Goal: Transaction & Acquisition: Purchase product/service

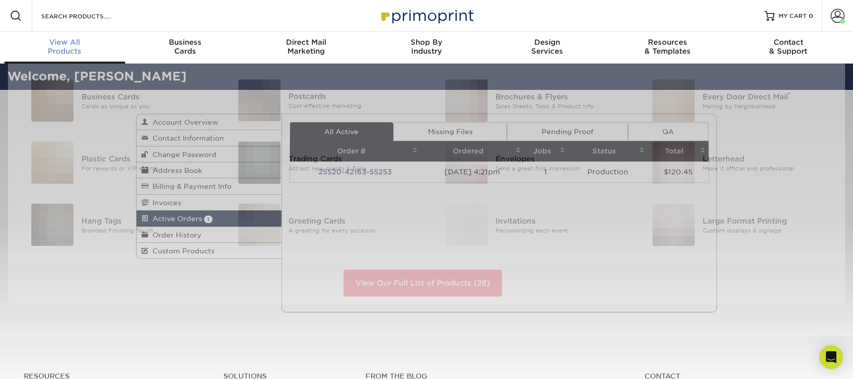
click at [70, 49] on div "View All Products" at bounding box center [64, 47] width 121 height 18
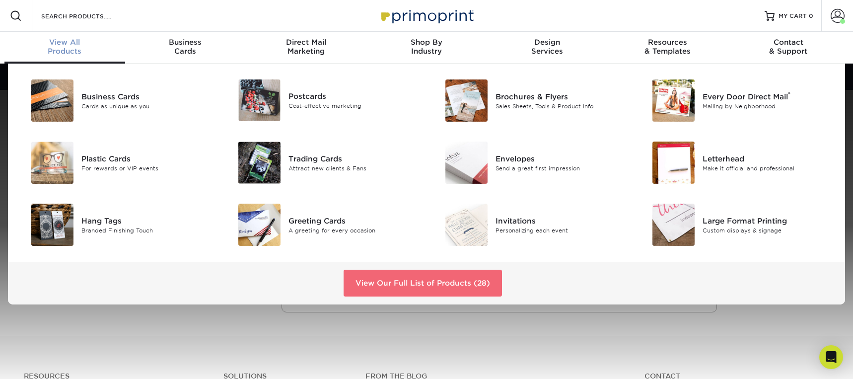
click at [465, 286] on link "View Our Full List of Products (28)" at bounding box center [422, 282] width 158 height 27
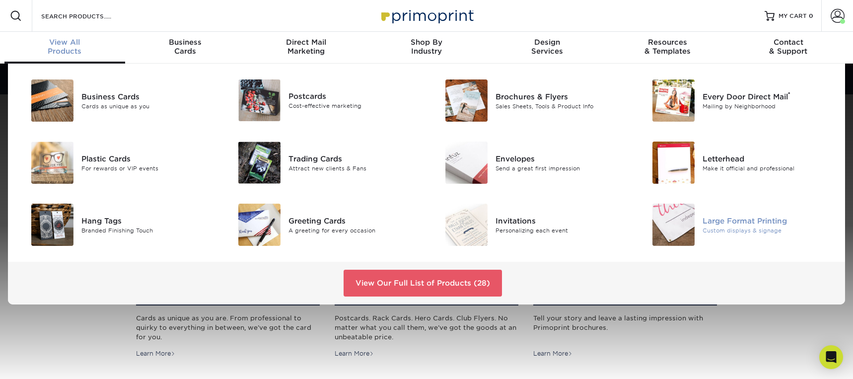
click at [741, 222] on div "Large Format Printing" at bounding box center [767, 220] width 131 height 11
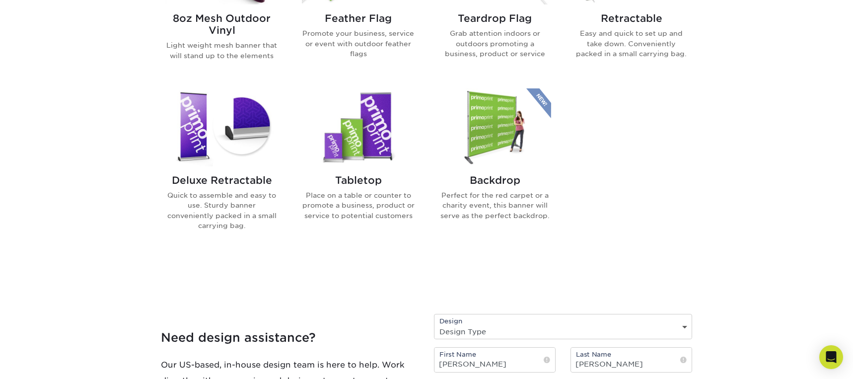
scroll to position [683, 0]
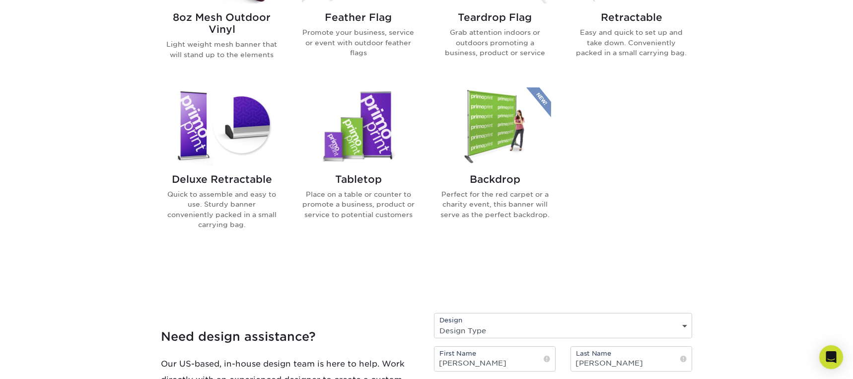
click at [234, 134] on img at bounding box center [221, 126] width 113 height 78
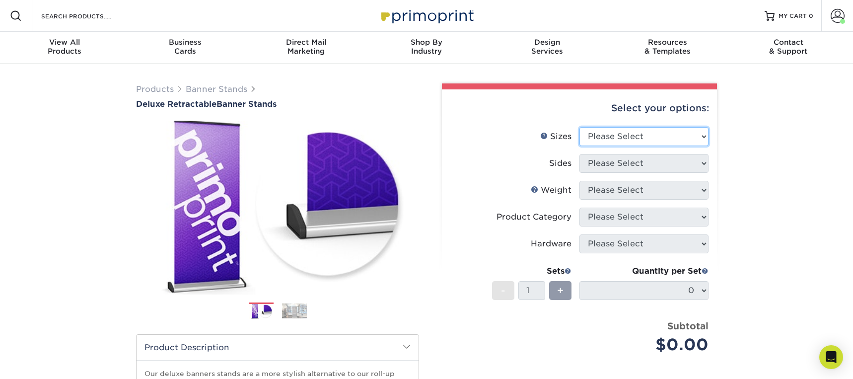
click at [675, 139] on select "Please Select 33" x 80"" at bounding box center [643, 136] width 129 height 19
select select "33.00x80.00"
click at [579, 127] on select "Please Select 33" x 80"" at bounding box center [643, 136] width 129 height 19
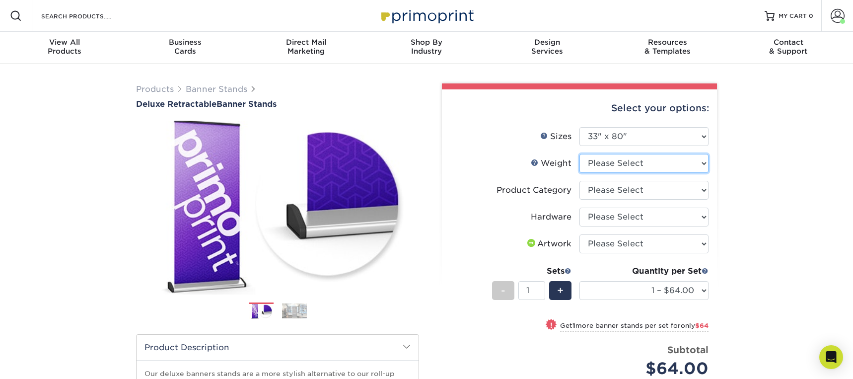
click at [699, 166] on select "Please Select 10MIL" at bounding box center [643, 163] width 129 height 19
select select "10MIL"
click at [579, 154] on select "Please Select 10MIL" at bounding box center [643, 163] width 129 height 19
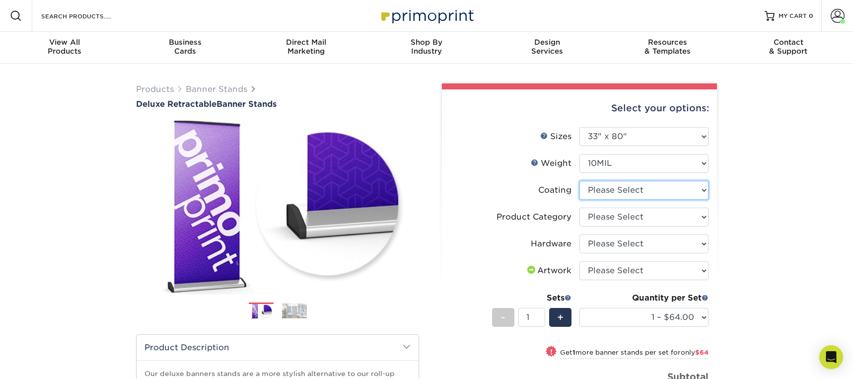
click at [657, 194] on select at bounding box center [643, 190] width 129 height 19
select select "3e7618de-abca-4bda-9f97-8b9129e913d8"
click at [579, 181] on select at bounding box center [643, 190] width 129 height 19
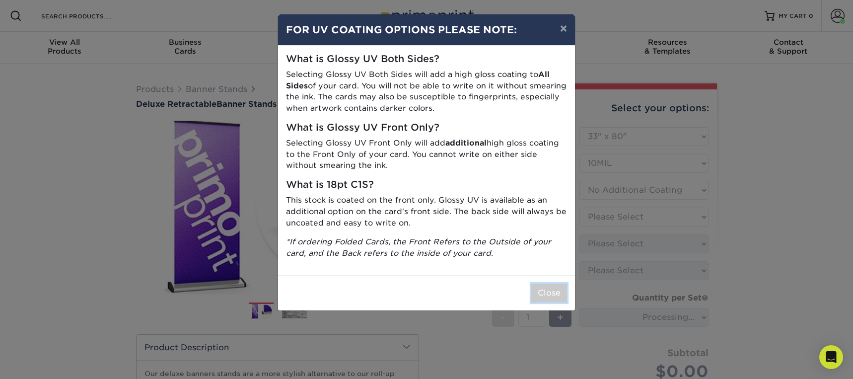
click at [550, 290] on button "Close" at bounding box center [549, 292] width 36 height 19
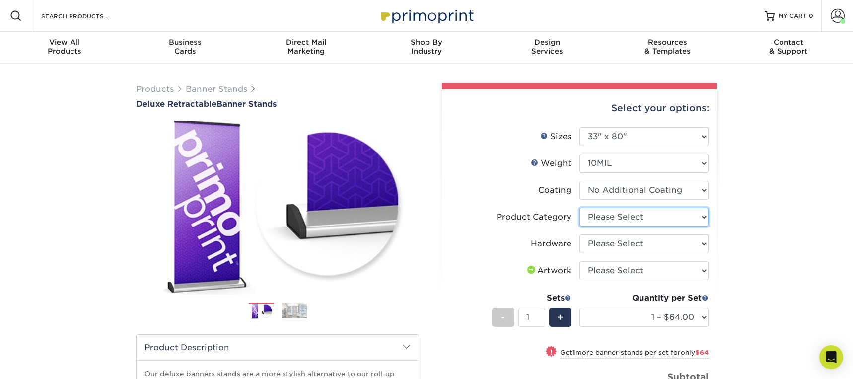
click at [684, 213] on select "Please Select Deluxe Retractable Banner Stand" at bounding box center [643, 216] width 129 height 19
select select "deb82e1f-94dd-4fc2-adc3-95272b6b1220"
click at [579, 207] on select "Please Select Deluxe Retractable Banner Stand" at bounding box center [643, 216] width 129 height 19
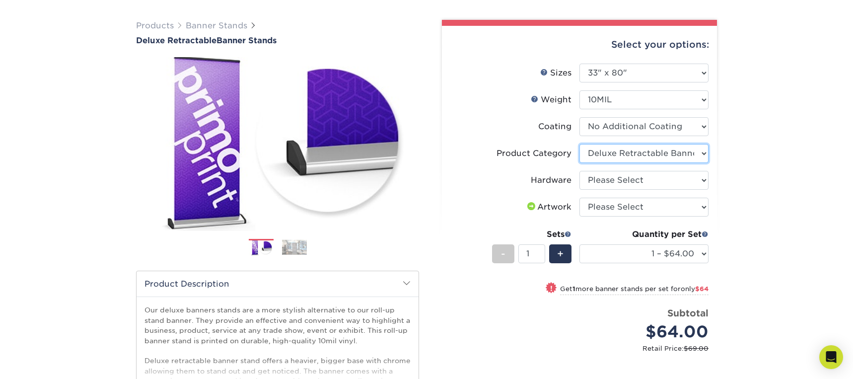
scroll to position [65, 0]
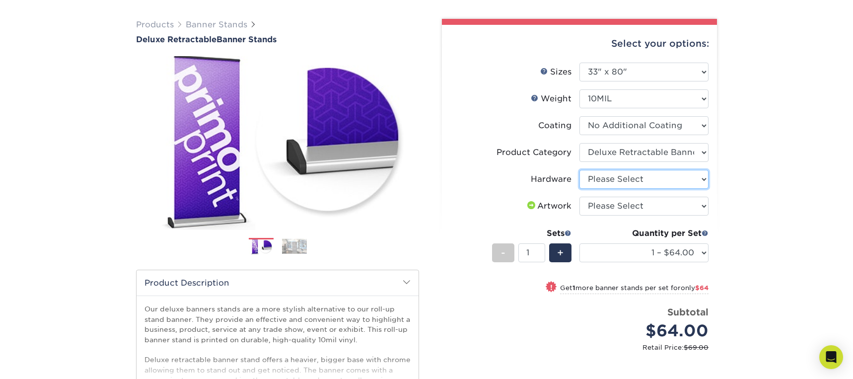
click at [696, 178] on select "Please Select Single-Sided Deluxe Retractable Banner Stand" at bounding box center [643, 179] width 129 height 19
click at [579, 170] on select "Please Select Single-Sided Deluxe Retractable Banner Stand" at bounding box center [643, 179] width 129 height 19
click at [700, 183] on select "Please Select Single-Sided Deluxe Retractable Banner Stand" at bounding box center [643, 179] width 129 height 19
click at [579, 170] on select "Please Select Single-Sided Deluxe Retractable Banner Stand" at bounding box center [643, 179] width 129 height 19
click at [704, 178] on select "Please Select Single-Sided Deluxe Retractable Banner Stand" at bounding box center [643, 179] width 129 height 19
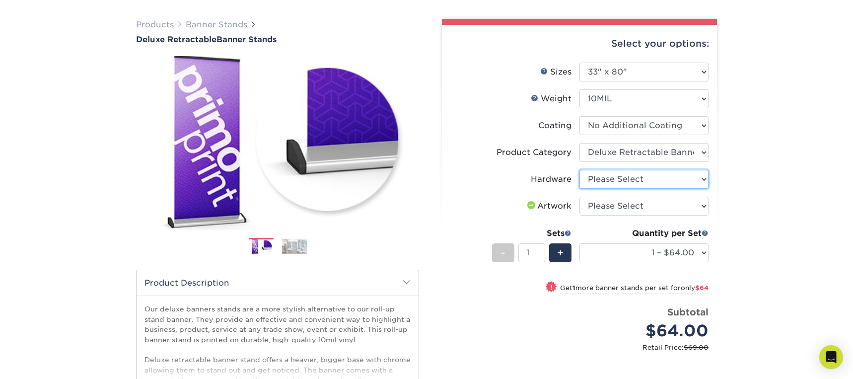
select select "8f8ed3c6-8570-4dec-a260-1d9d29af8a30"
click at [579, 170] on select "Please Select Single-Sided Deluxe Retractable Banner Stand" at bounding box center [643, 179] width 129 height 19
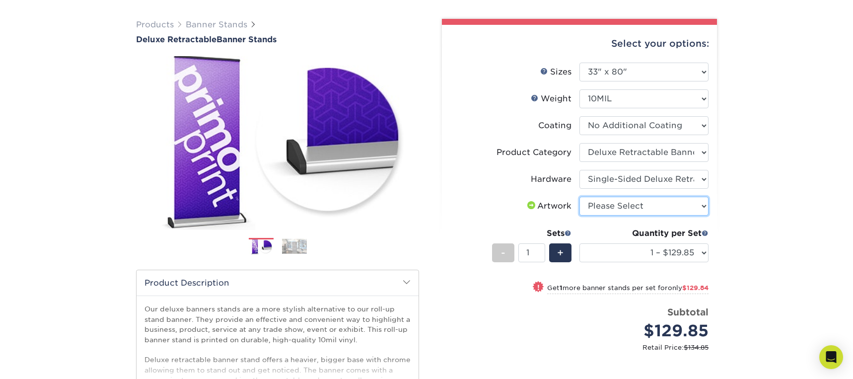
click at [682, 208] on select "Please Select I will upload files I need a design - $50" at bounding box center [643, 206] width 129 height 19
select select "upload"
click at [579, 197] on select "Please Select I will upload files I need a design - $50" at bounding box center [643, 206] width 129 height 19
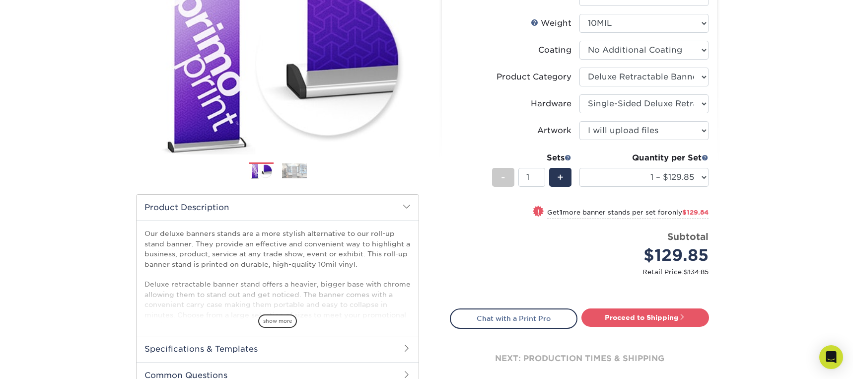
scroll to position [0, 0]
